Goal: Navigation & Orientation: Find specific page/section

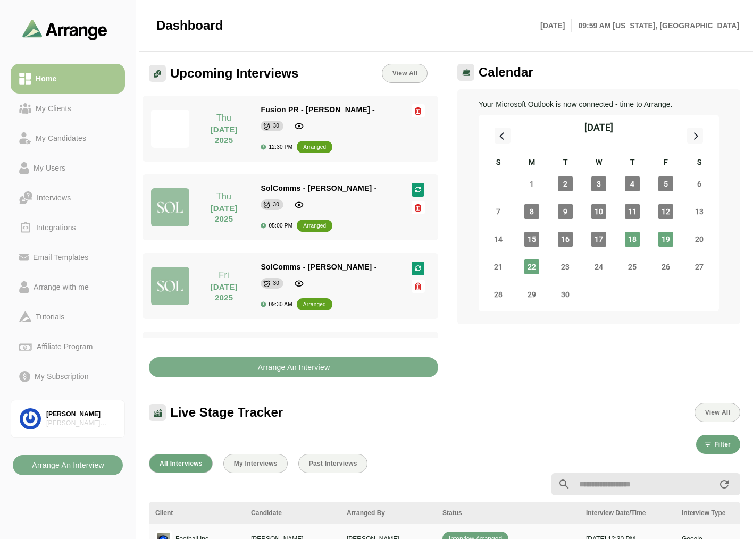
scroll to position [181, 0]
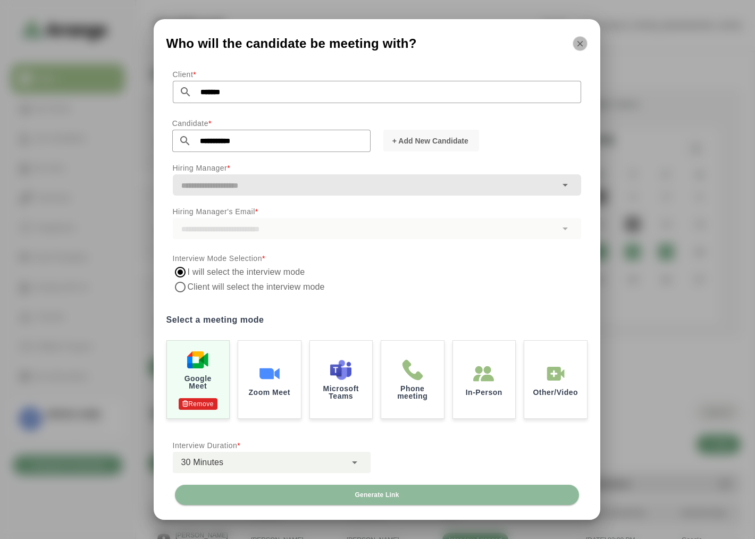
click at [582, 44] on icon "button" at bounding box center [581, 44] width 10 height 10
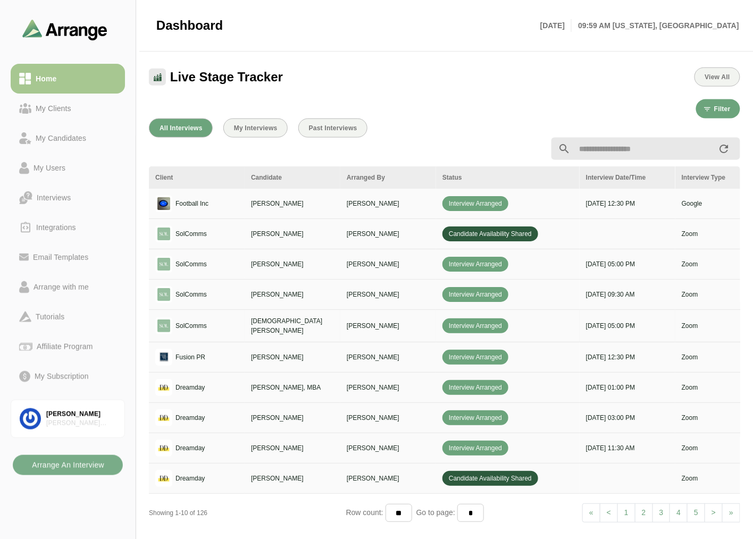
scroll to position [403, 0]
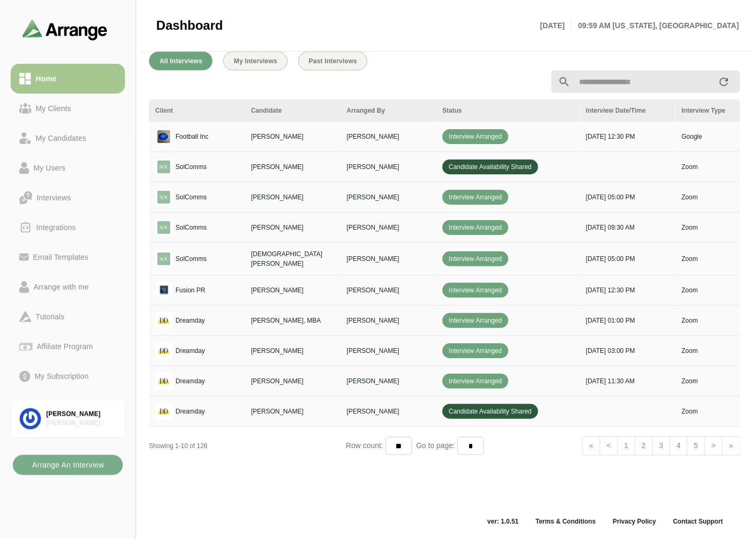
click at [639, 439] on link "2" at bounding box center [644, 446] width 18 height 19
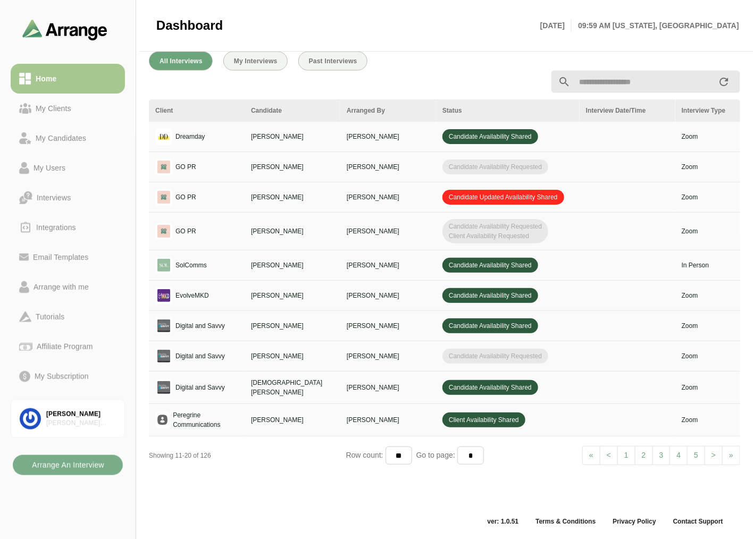
click at [628, 458] on link "1" at bounding box center [627, 455] width 18 height 19
select select "*"
